Goal: Information Seeking & Learning: Learn about a topic

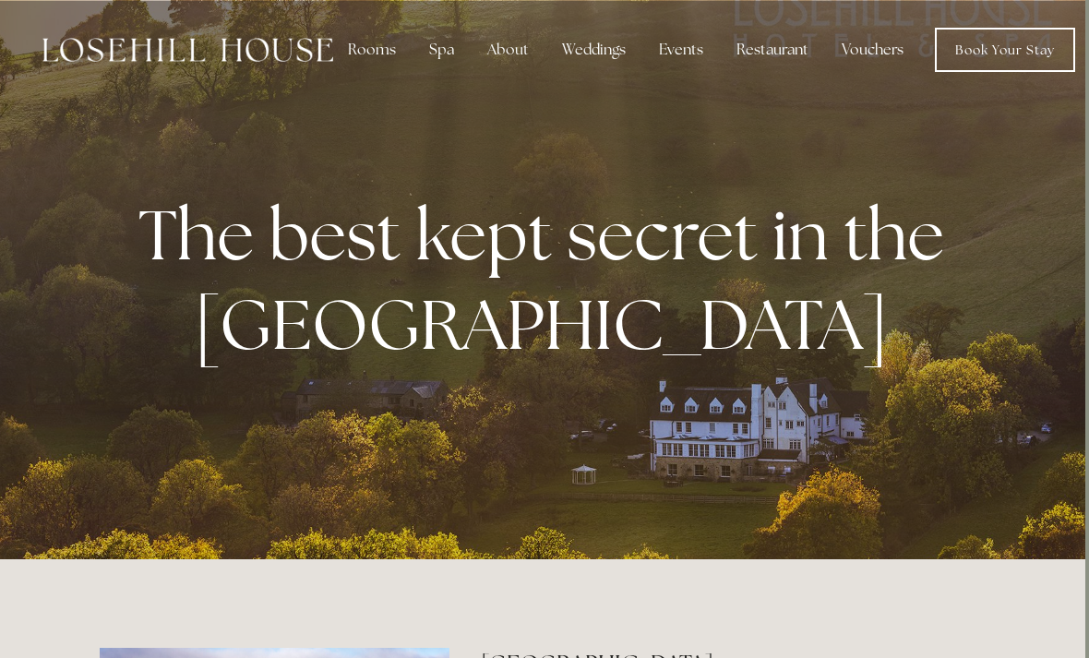
scroll to position [0, 13]
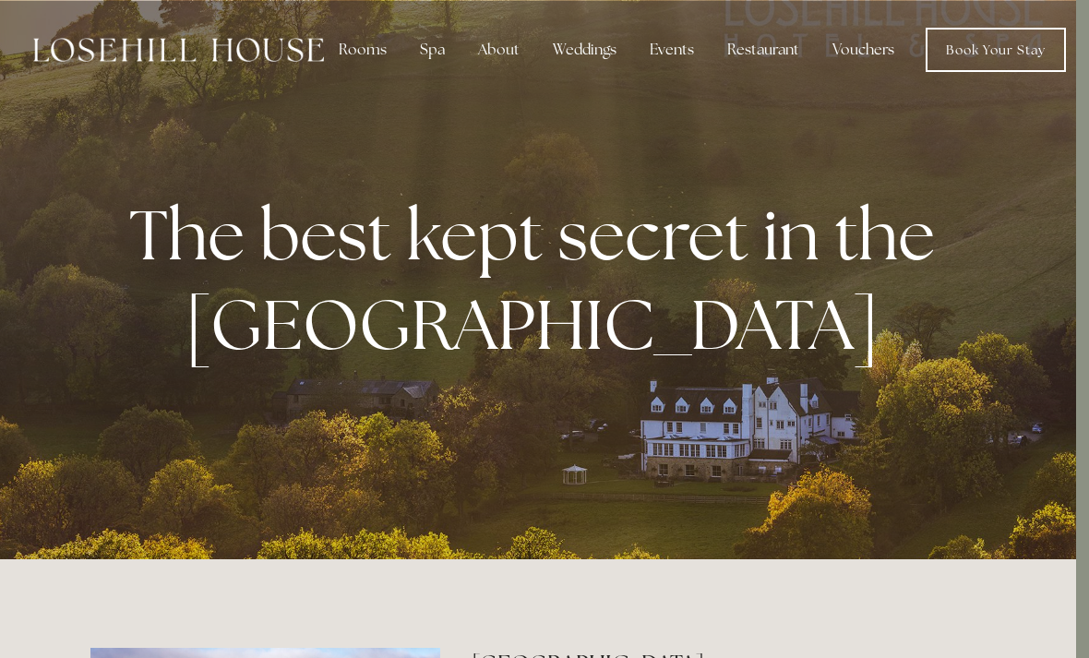
click at [424, 53] on div "Spa" at bounding box center [432, 49] width 54 height 37
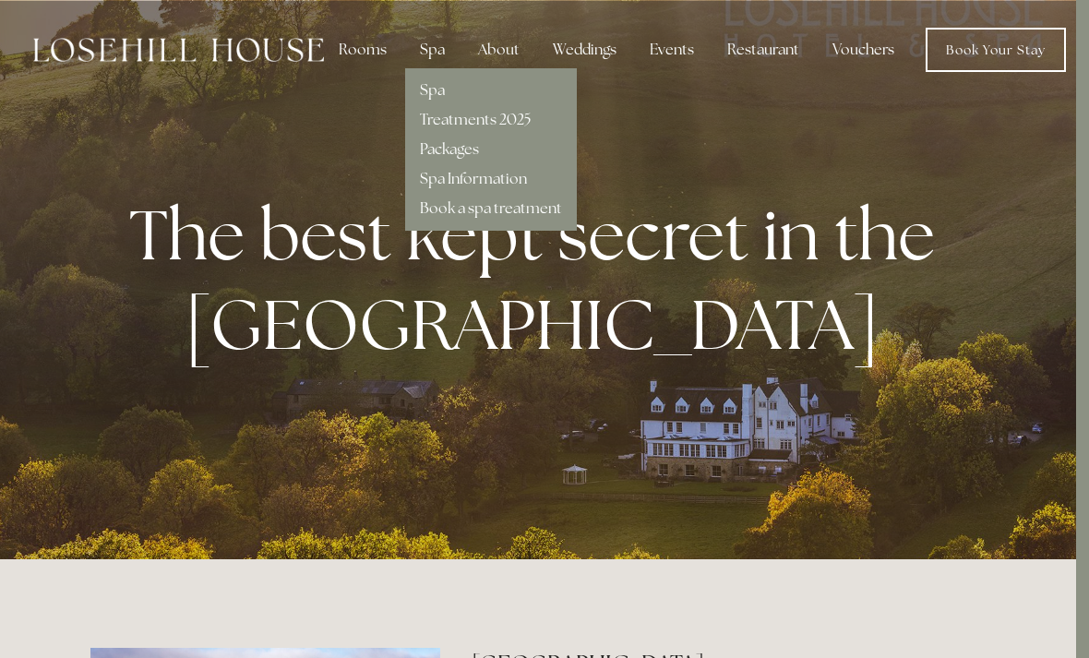
click at [427, 154] on link "Packages" at bounding box center [449, 148] width 59 height 19
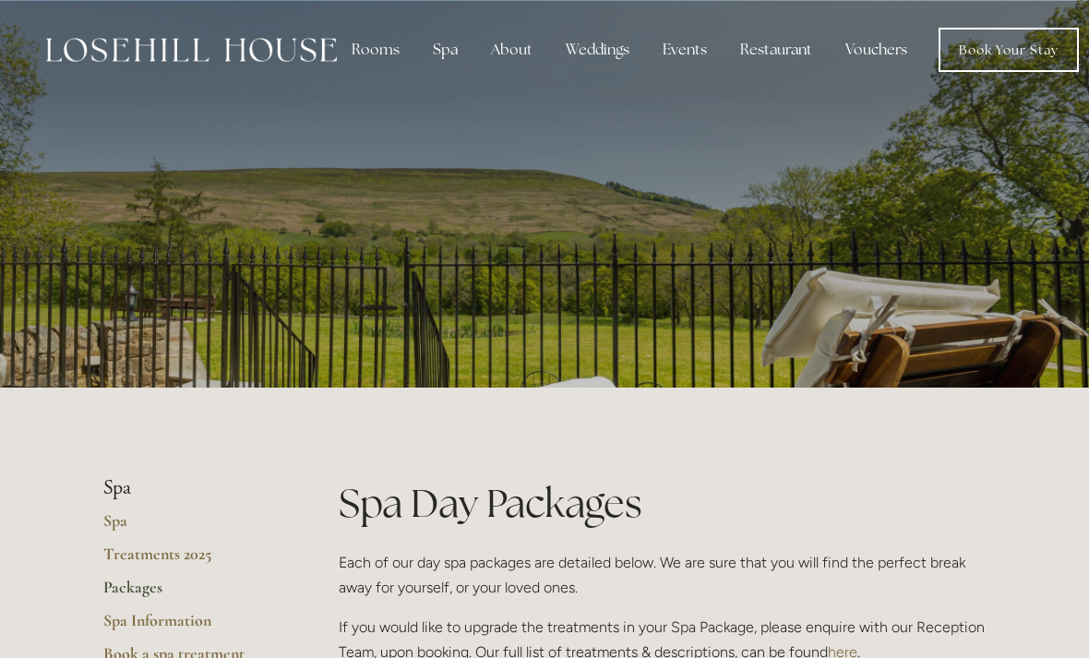
click at [363, 49] on div "Rooms" at bounding box center [376, 49] width 78 height 37
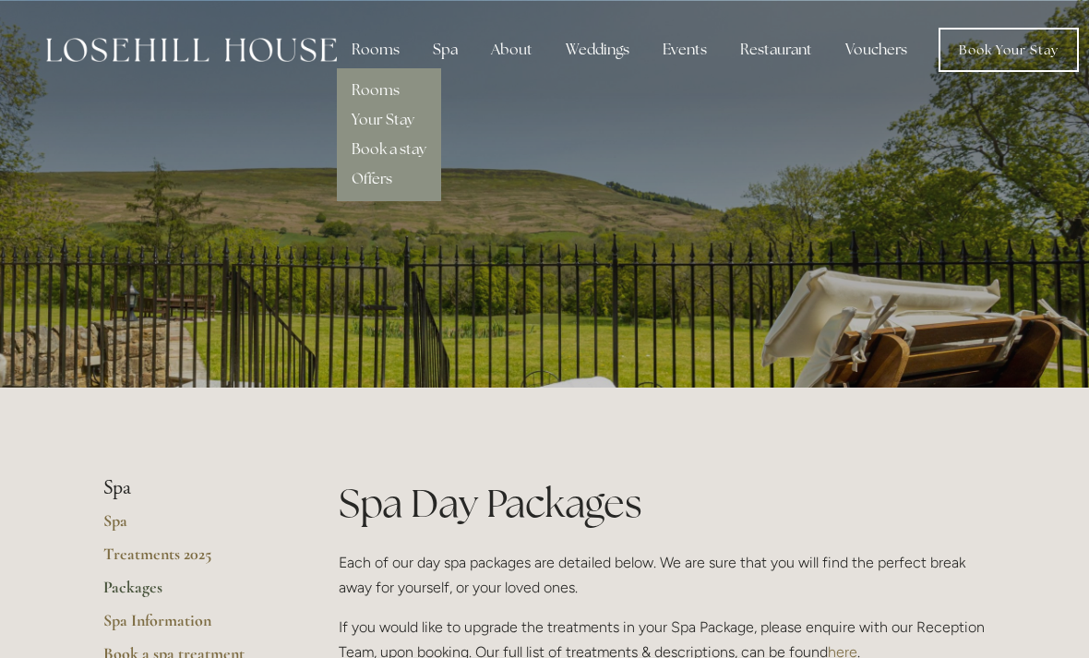
click at [360, 94] on link "Rooms" at bounding box center [376, 89] width 48 height 19
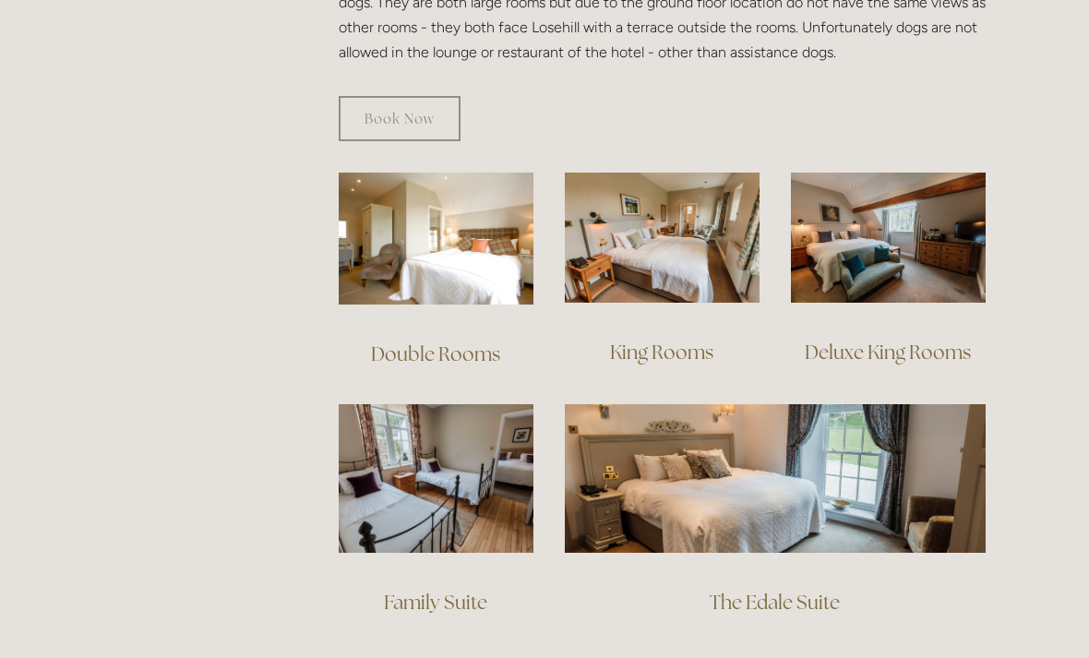
scroll to position [1184, 0]
click at [499, 228] on img at bounding box center [436, 239] width 195 height 132
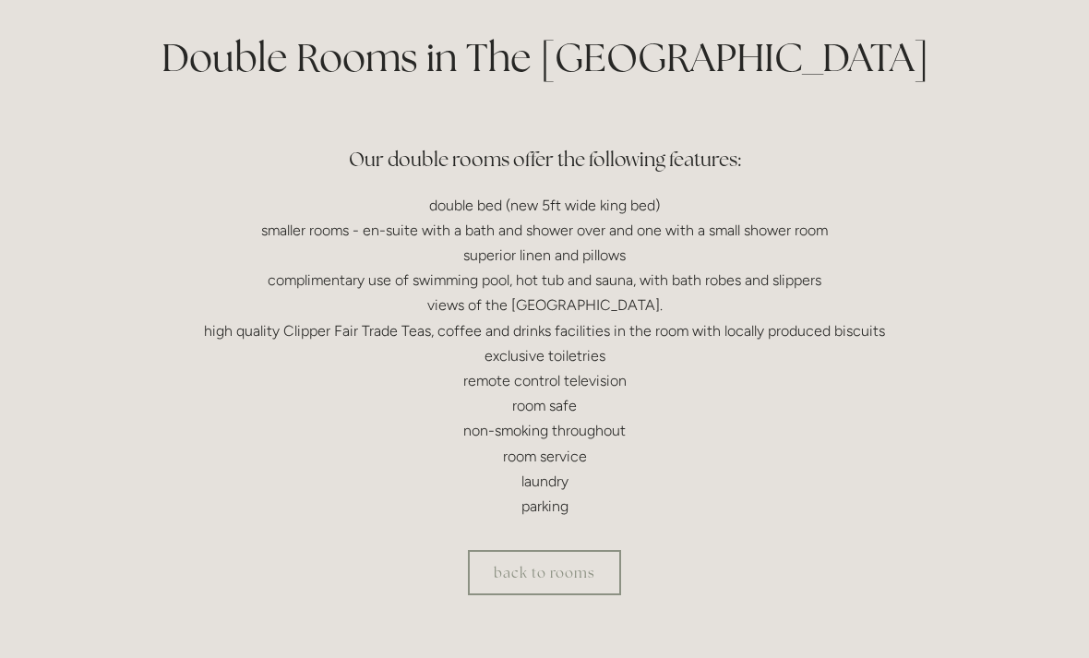
scroll to position [443, 0]
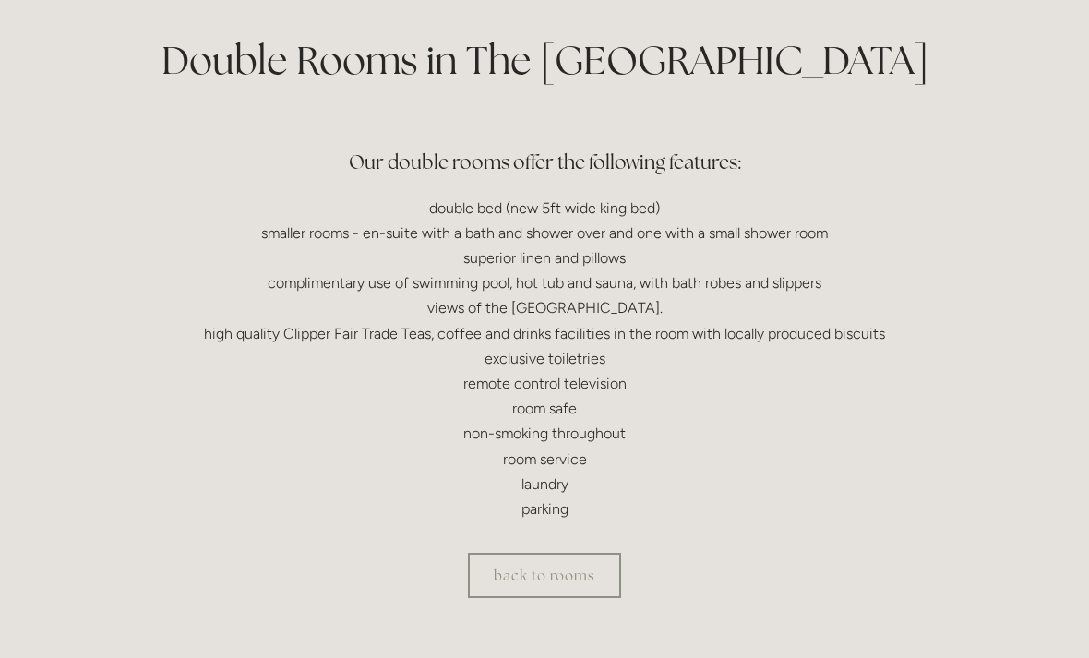
click at [594, 564] on link "back to rooms" at bounding box center [544, 575] width 153 height 45
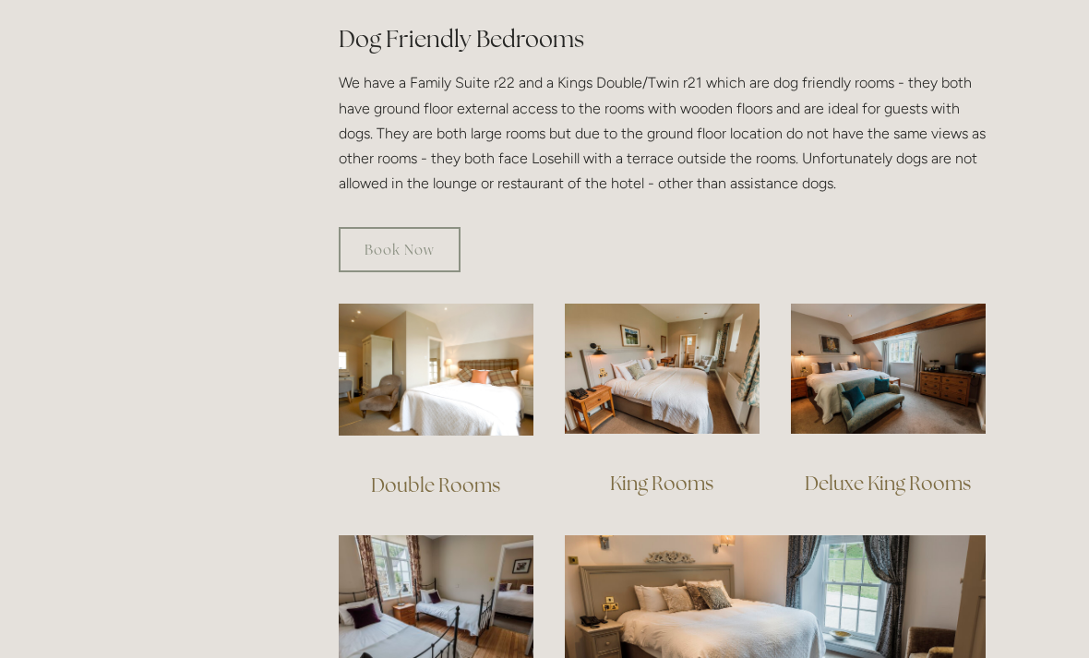
scroll to position [1053, 0]
click at [683, 334] on img at bounding box center [662, 369] width 195 height 130
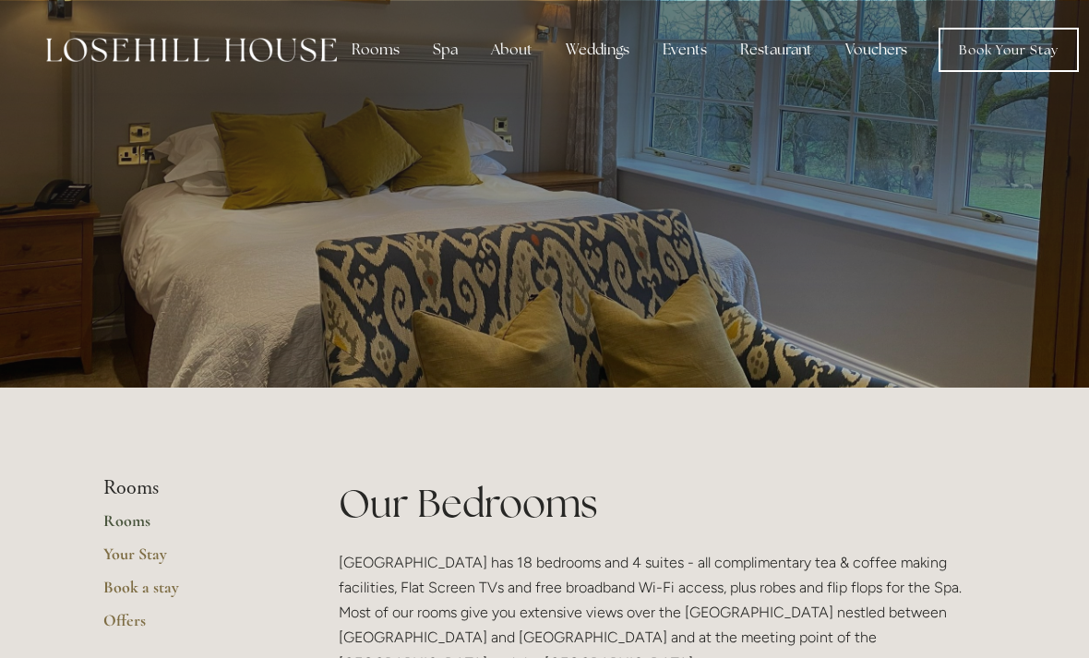
scroll to position [1113, 0]
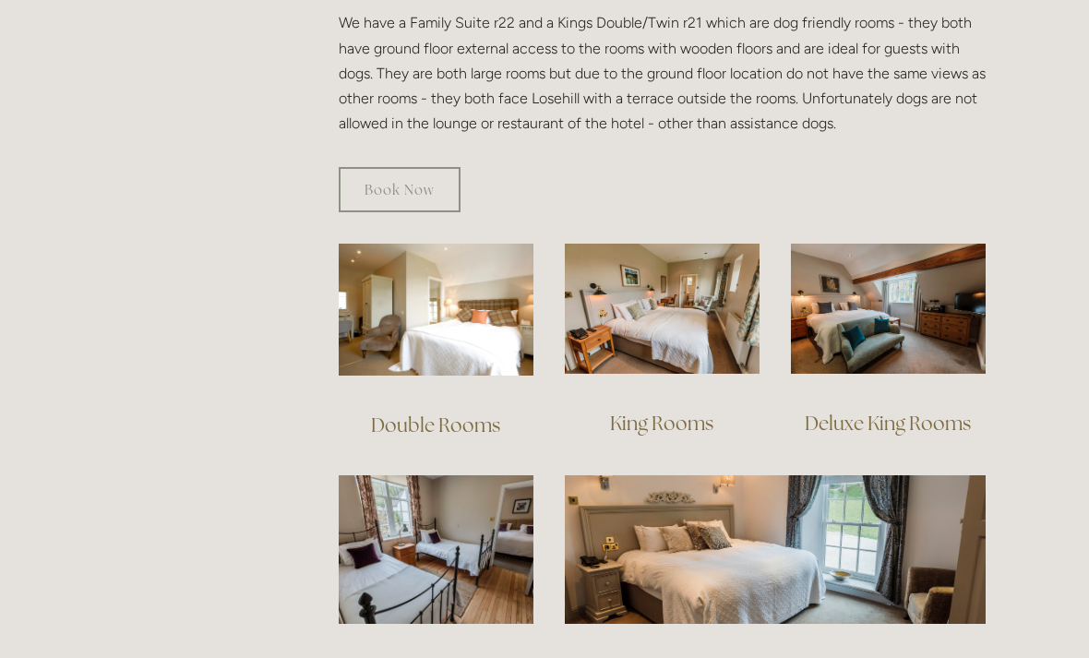
click at [925, 280] on img at bounding box center [888, 309] width 195 height 130
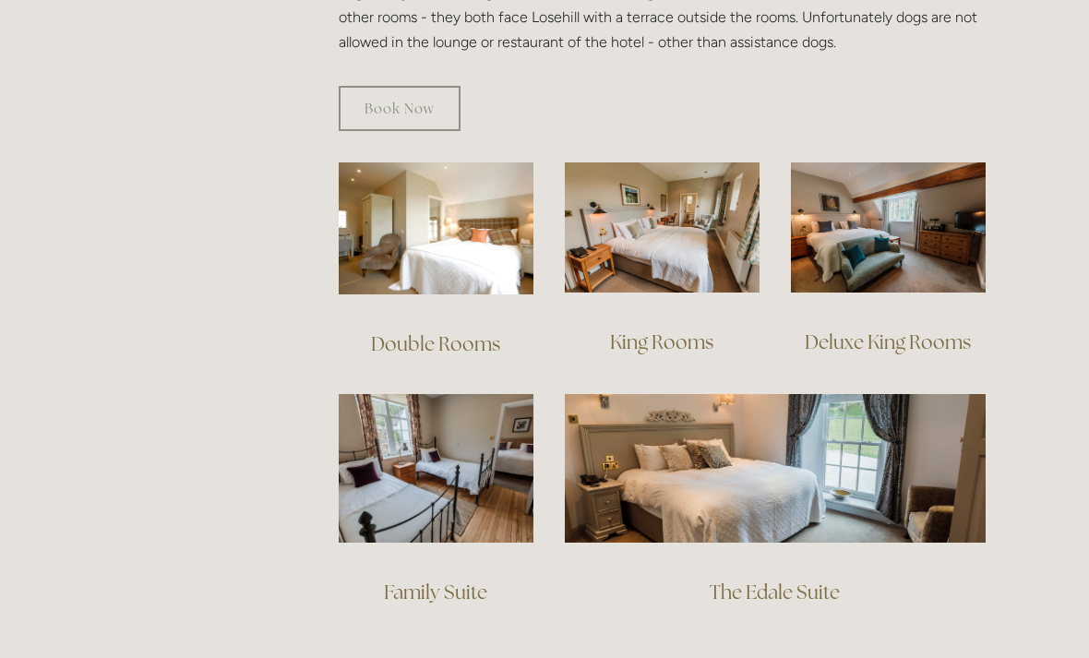
scroll to position [1195, 0]
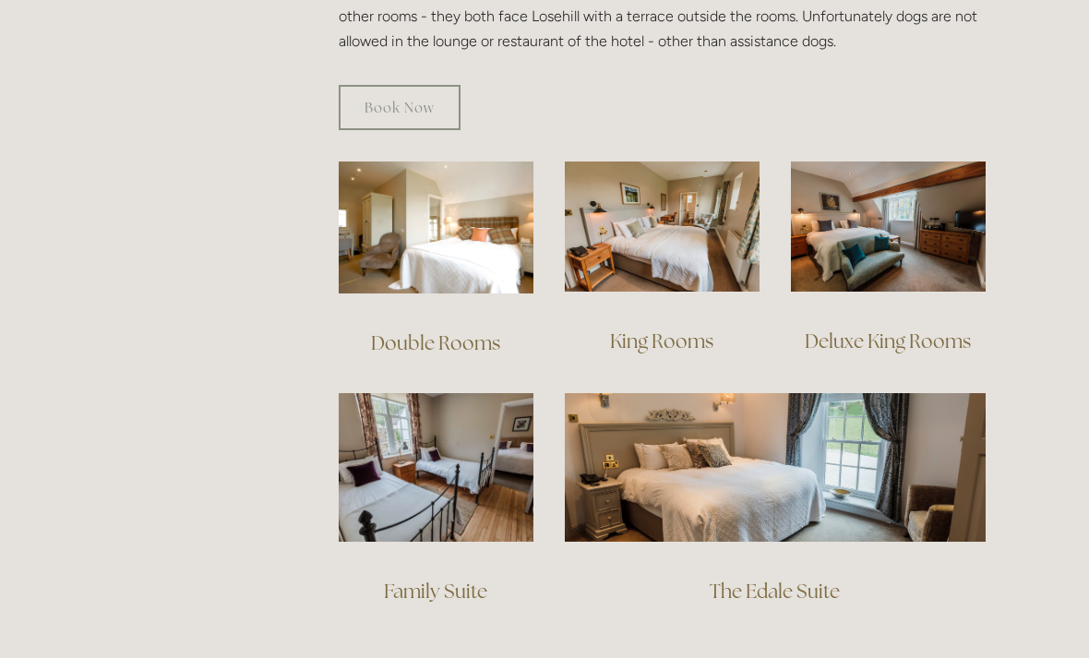
click at [873, 439] on img at bounding box center [775, 467] width 421 height 148
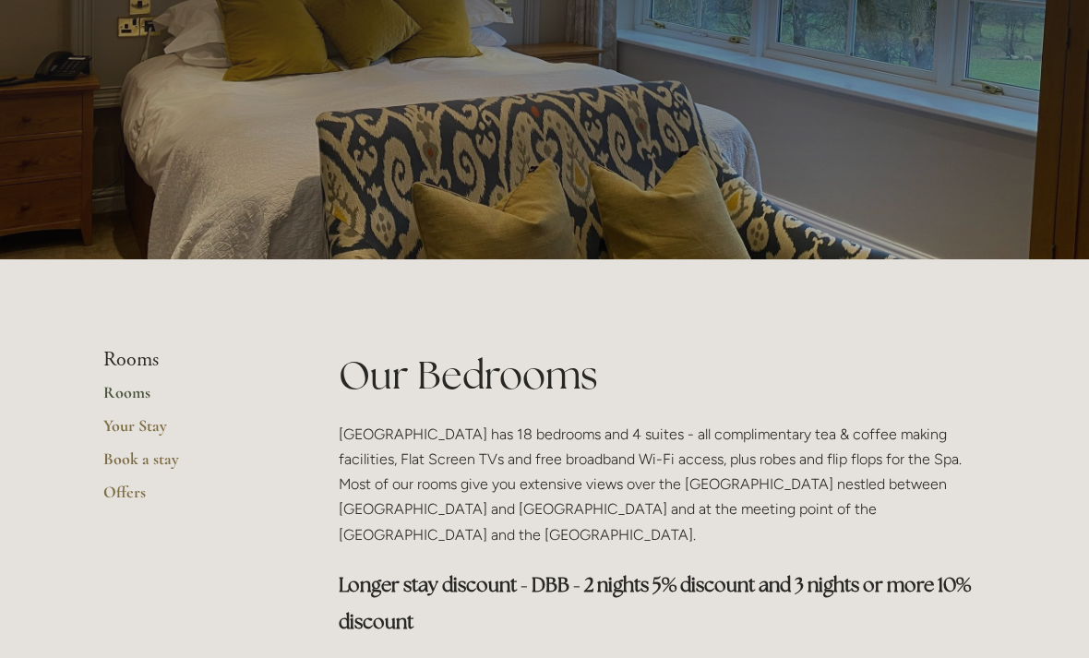
scroll to position [0, 0]
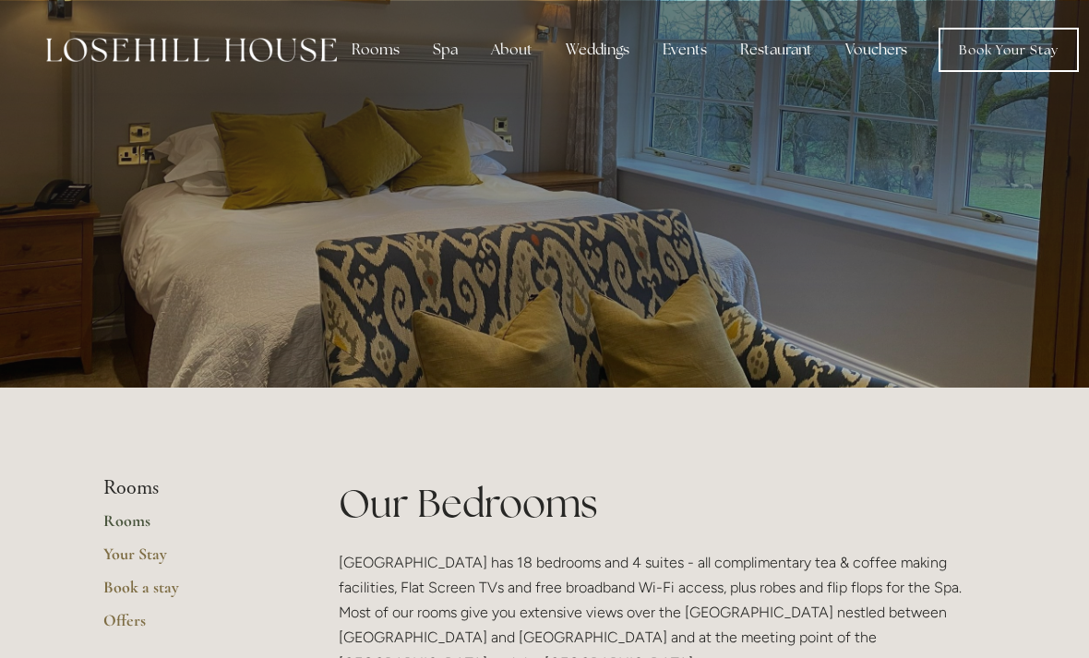
click at [295, 39] on img at bounding box center [191, 50] width 291 height 24
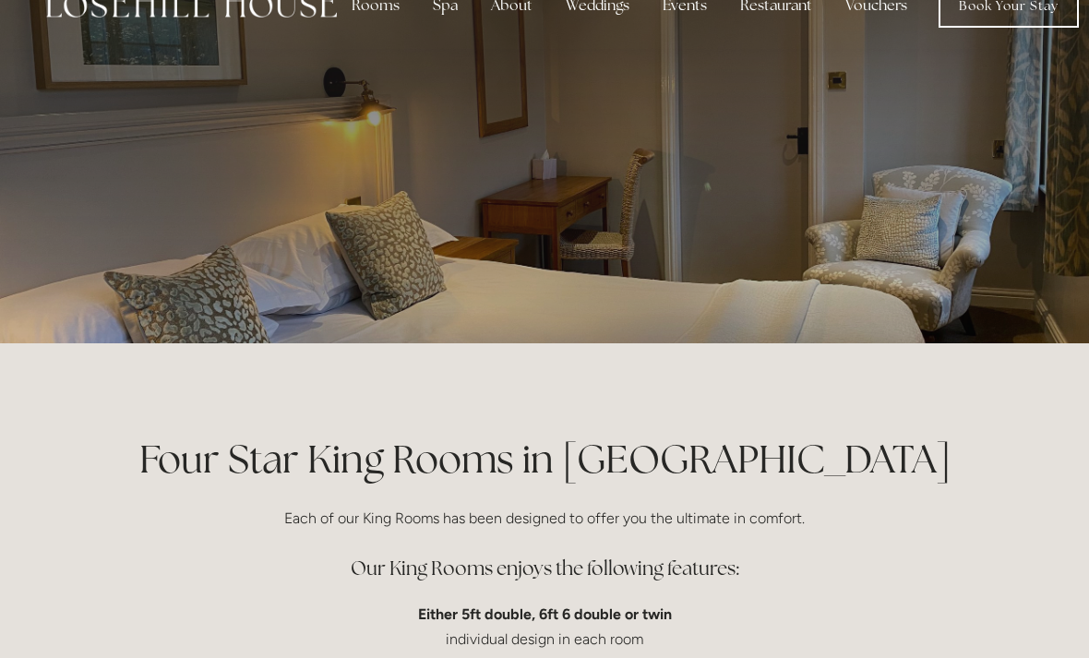
scroll to position [42, 0]
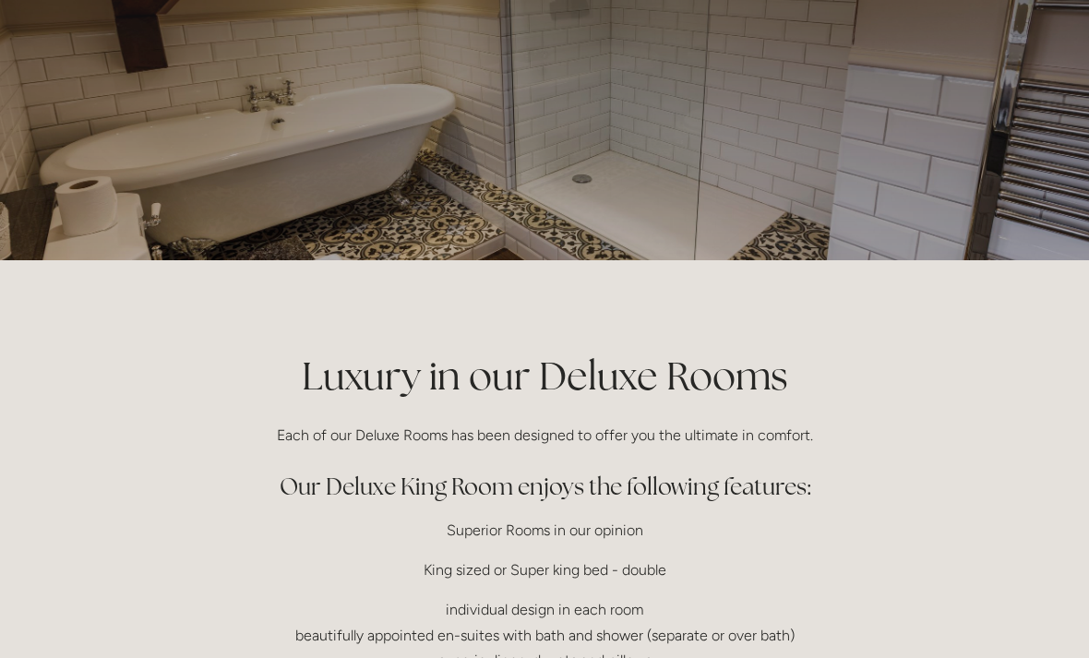
scroll to position [115, 0]
